Goal: Information Seeking & Learning: Learn about a topic

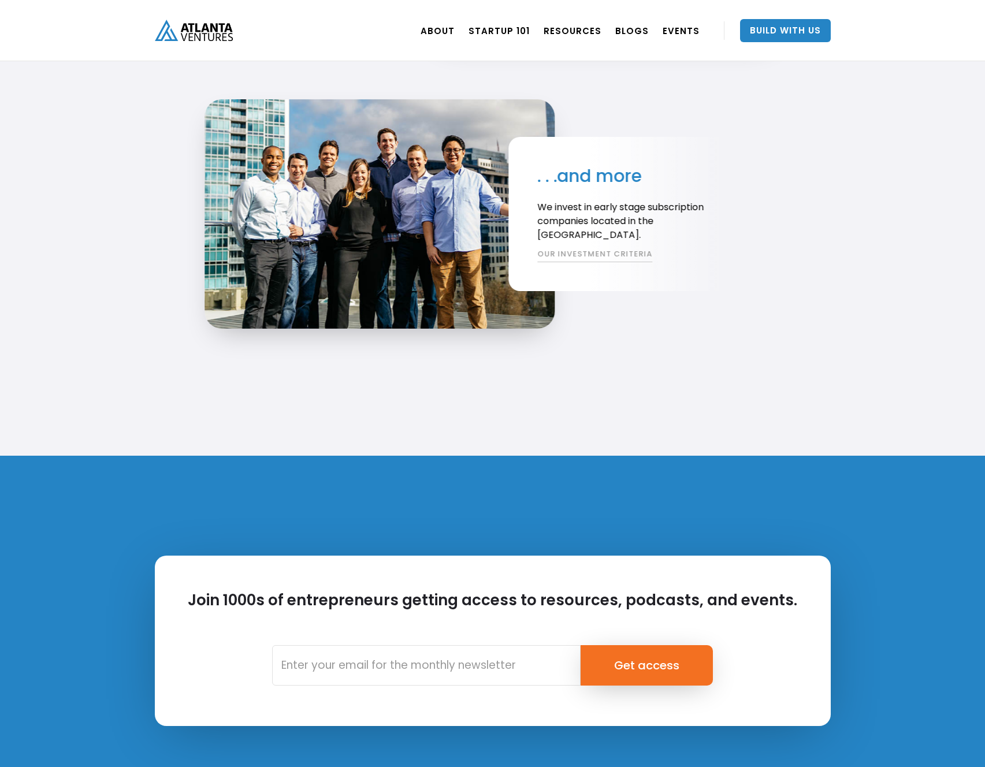
scroll to position [2589, 0]
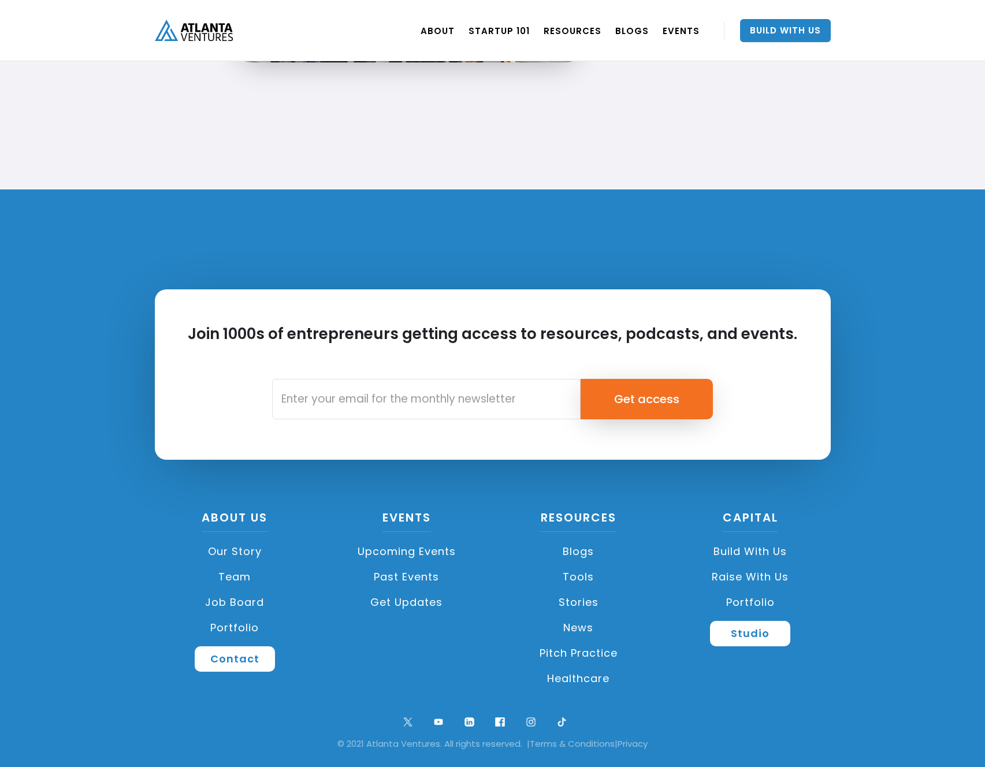
click at [251, 602] on link "Job Board" at bounding box center [235, 602] width 161 height 25
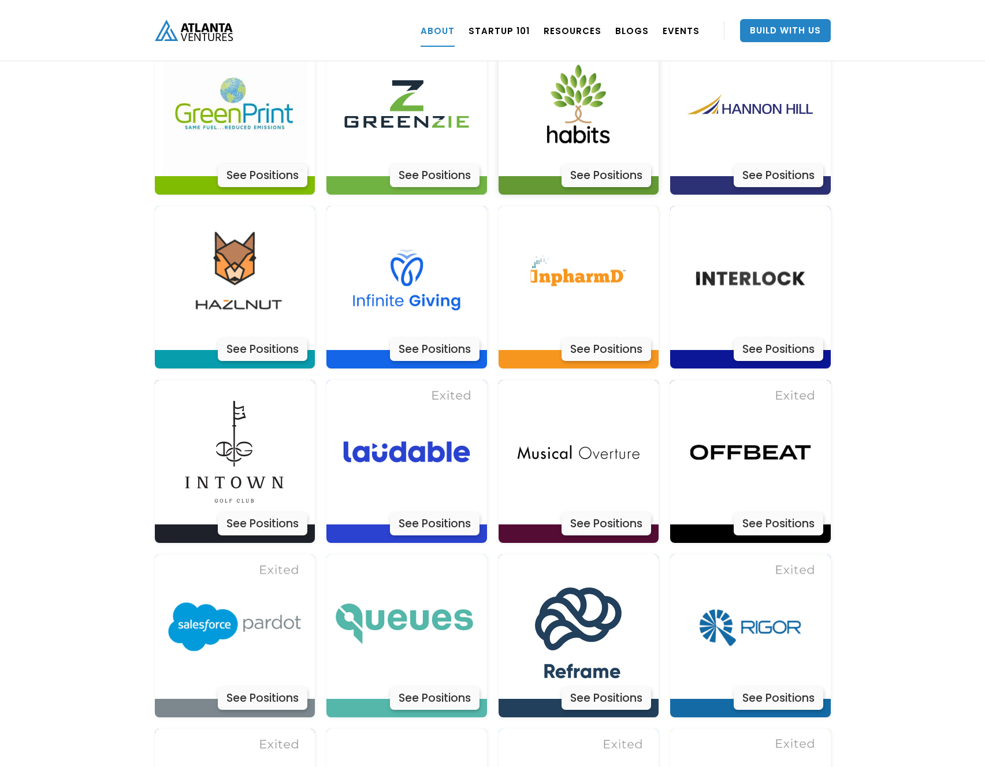
scroll to position [2996, 0]
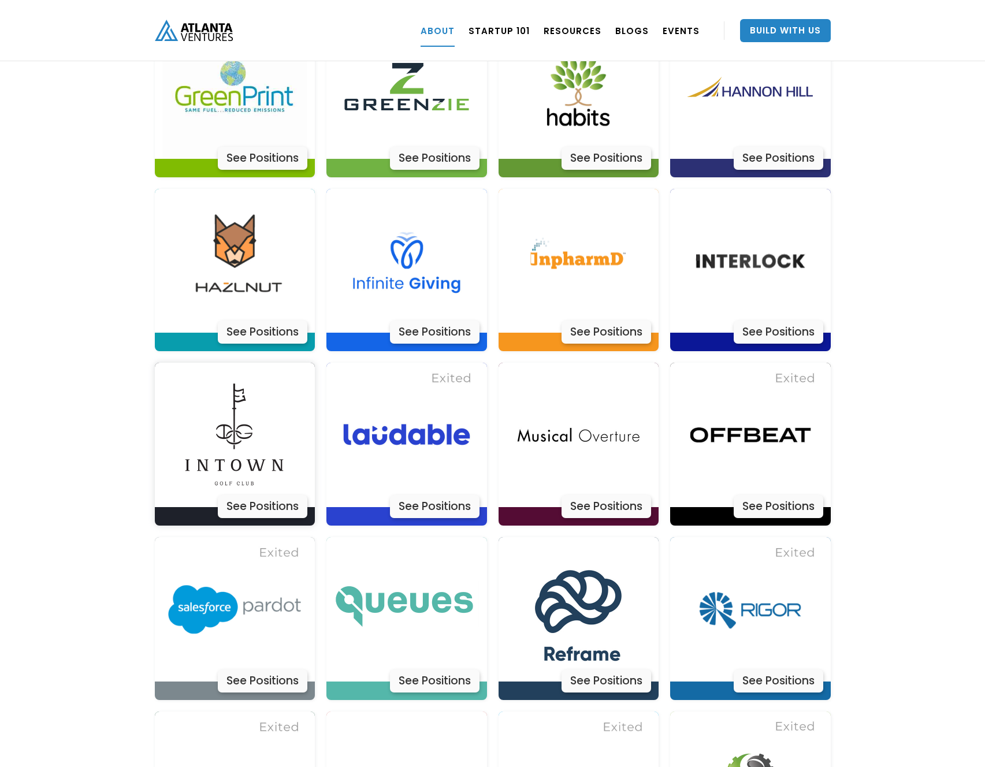
click at [274, 495] on div "See Positions" at bounding box center [263, 506] width 90 height 23
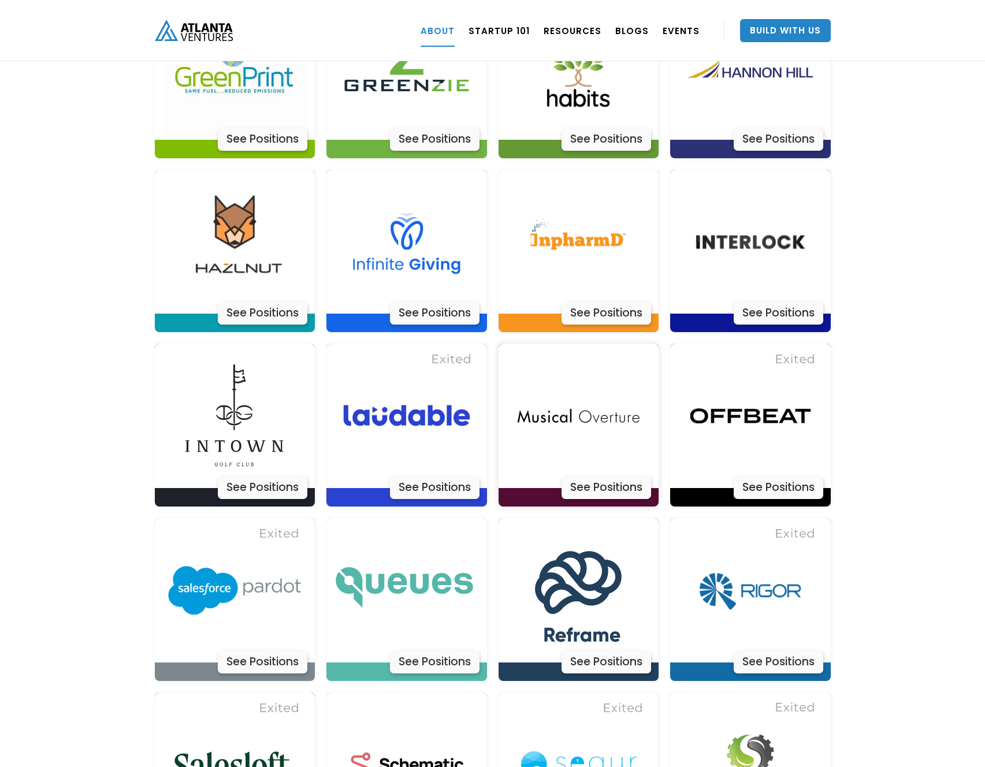
scroll to position [3038, 0]
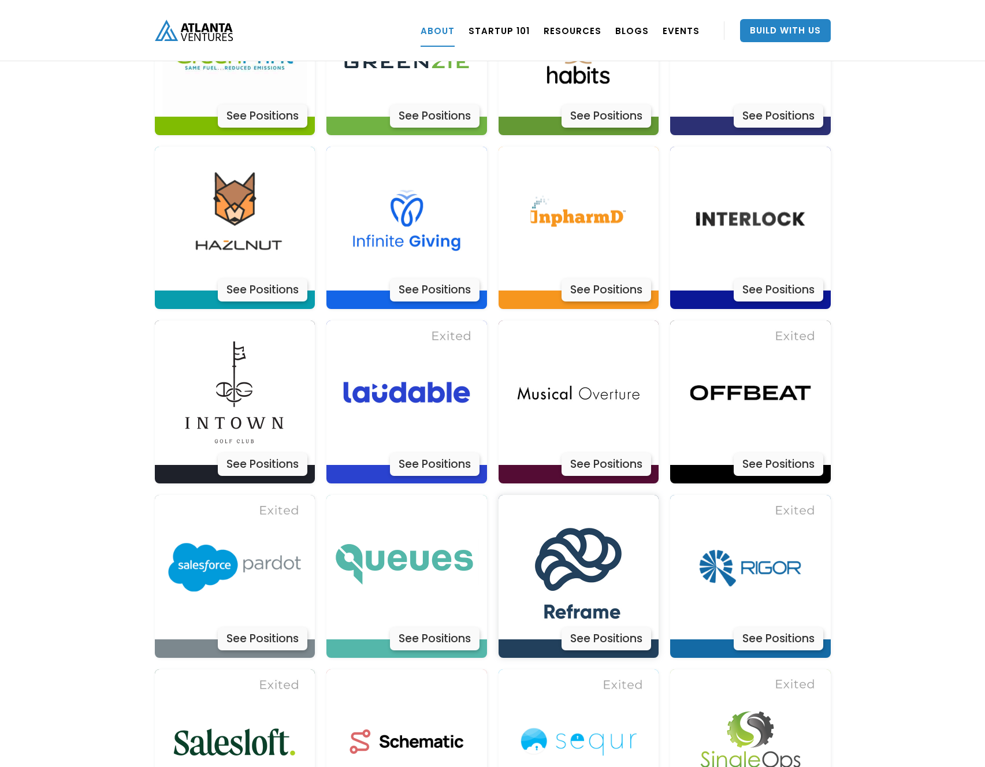
click at [610, 495] on img at bounding box center [578, 567] width 144 height 144
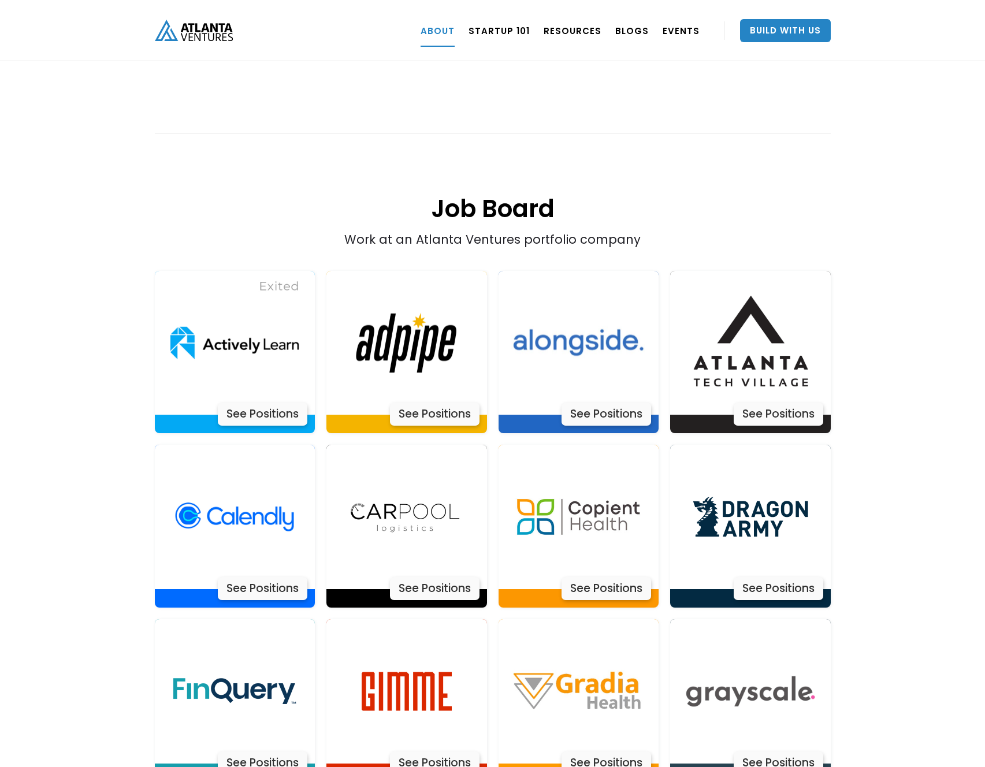
scroll to position [2171, 0]
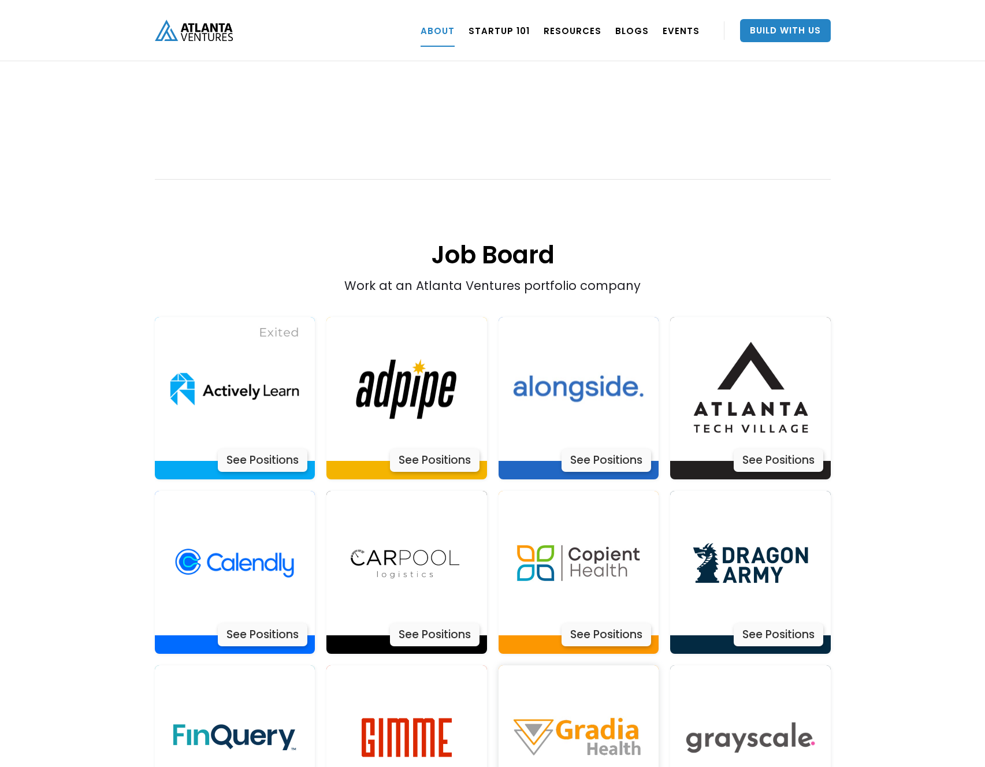
click at [581, 665] on img at bounding box center [578, 737] width 144 height 144
click at [599, 381] on img at bounding box center [578, 389] width 144 height 144
click at [446, 530] on img at bounding box center [406, 563] width 144 height 144
click at [453, 369] on img at bounding box center [406, 389] width 144 height 144
click at [759, 351] on img at bounding box center [750, 389] width 144 height 144
